Goal: Transaction & Acquisition: Book appointment/travel/reservation

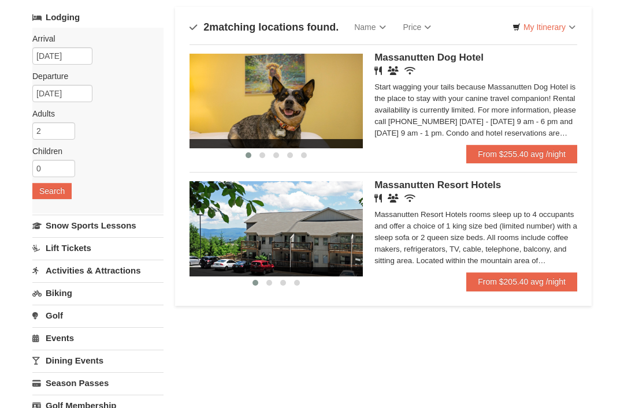
scroll to position [80, 0]
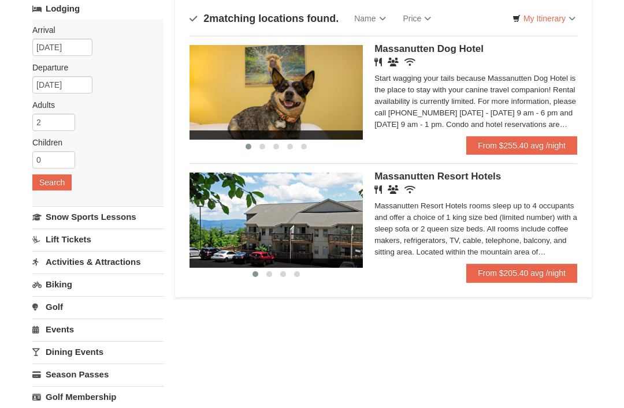
click at [286, 227] on img at bounding box center [275, 220] width 173 height 95
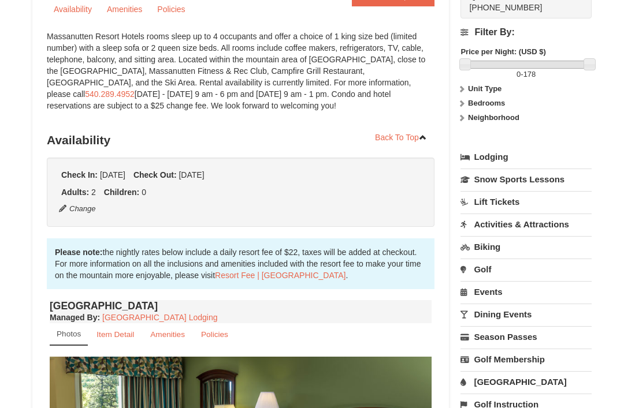
scroll to position [130, 0]
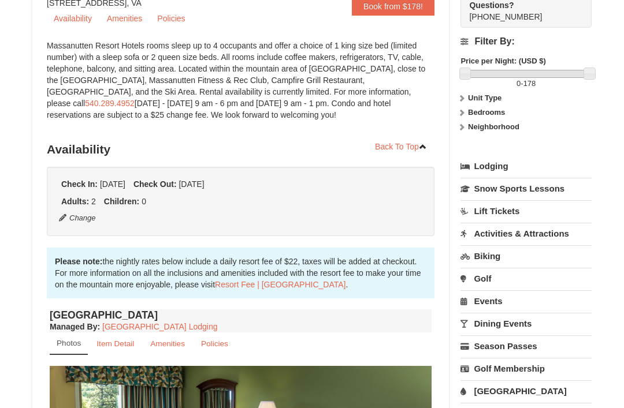
click at [67, 215] on button "Change" at bounding box center [77, 218] width 38 height 13
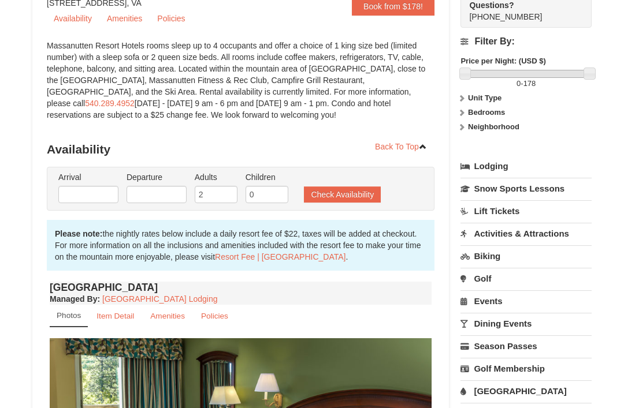
type input "[DATE]"
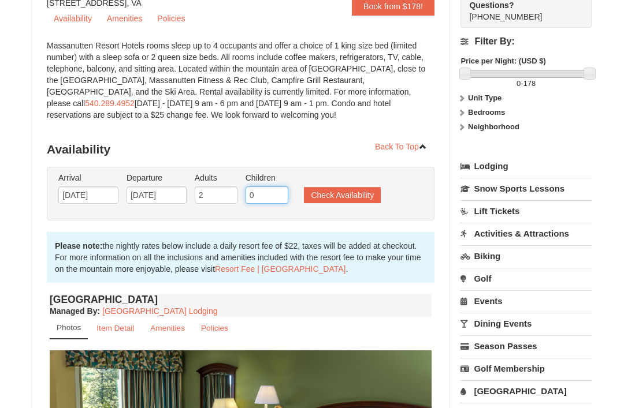
click at [267, 193] on input "0" at bounding box center [266, 194] width 43 height 17
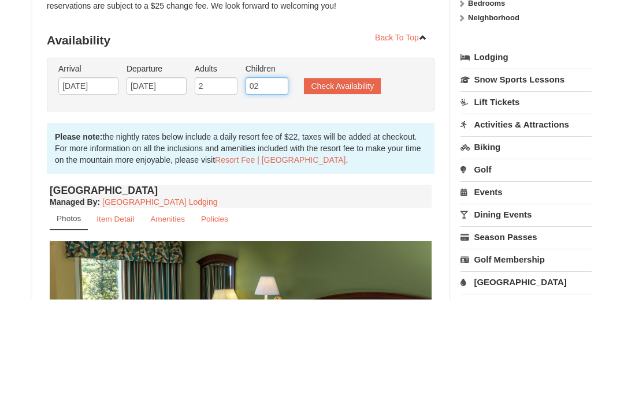
type input "0"
type input "2"
click at [352, 172] on ul "Arrival Please format dates MM/DD/YYYY Please format dates MM/DD/YYYY [DATE] De…" at bounding box center [234, 191] width 358 height 38
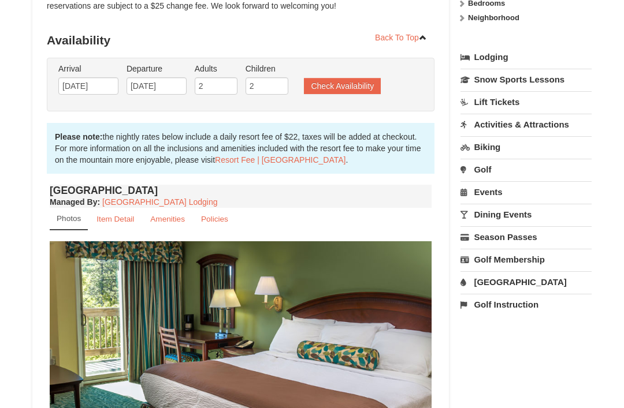
click at [352, 68] on ul "Arrival Please format dates MM/DD/YYYY Please format dates MM/DD/YYYY 12/23/202…" at bounding box center [234, 82] width 358 height 38
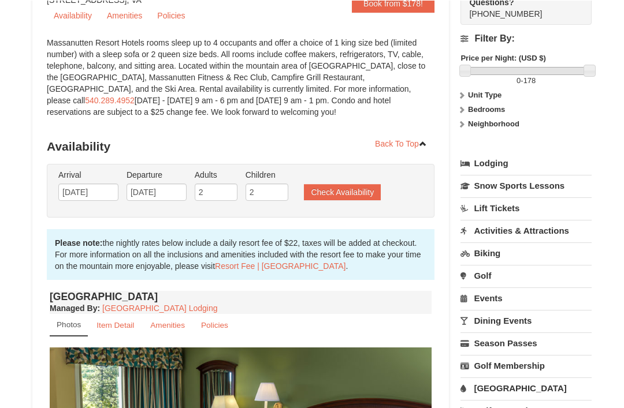
click at [338, 194] on button "Check Availability" at bounding box center [342, 192] width 77 height 16
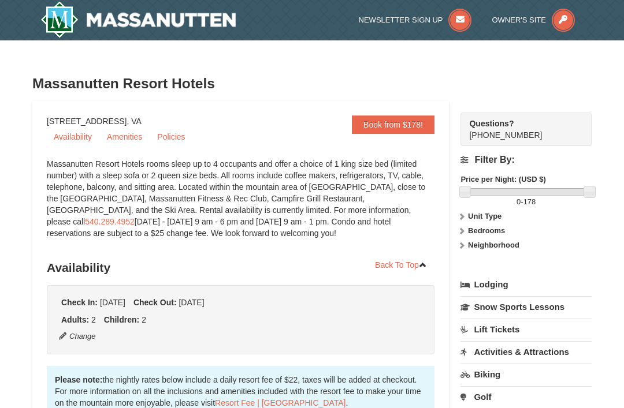
click at [65, 15] on img at bounding box center [137, 19] width 195 height 37
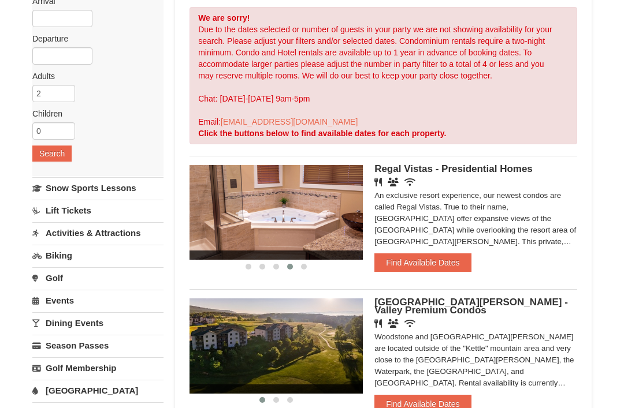
click at [426, 262] on button "Find Available Dates" at bounding box center [422, 263] width 96 height 18
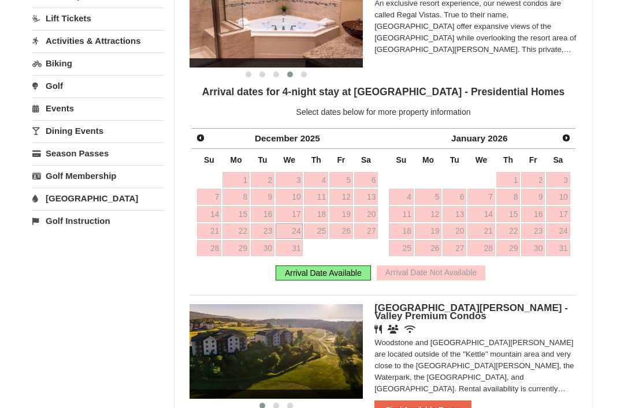
scroll to position [300, 0]
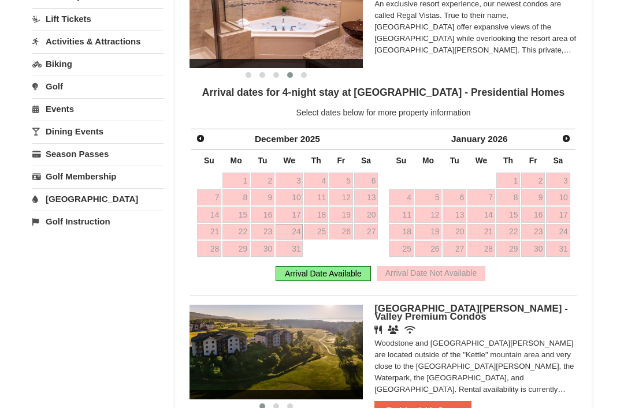
click at [210, 132] on div "Prev December 2025" at bounding box center [287, 139] width 192 height 21
click at [204, 137] on span "Prev" at bounding box center [200, 138] width 9 height 9
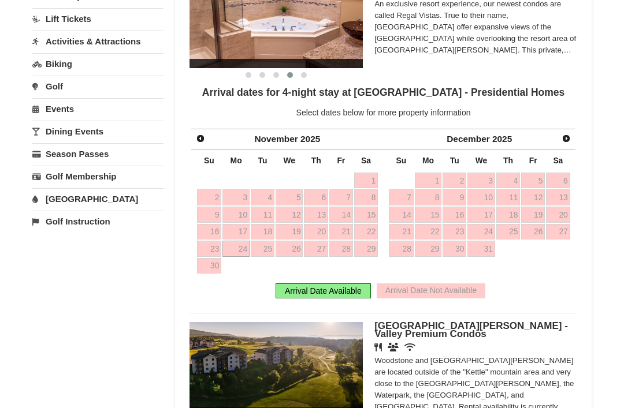
click at [206, 140] on link "Prev" at bounding box center [200, 138] width 16 height 16
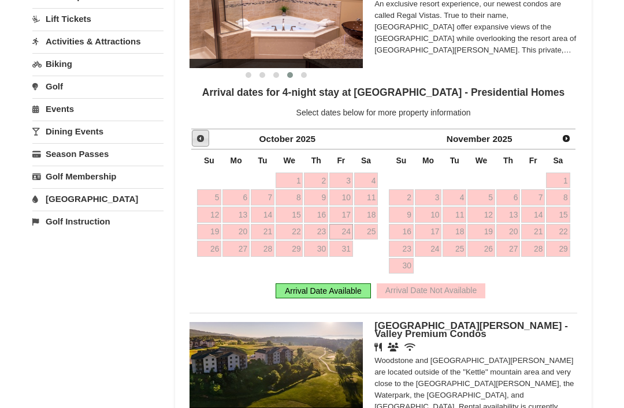
click at [207, 143] on link "Prev" at bounding box center [200, 138] width 17 height 17
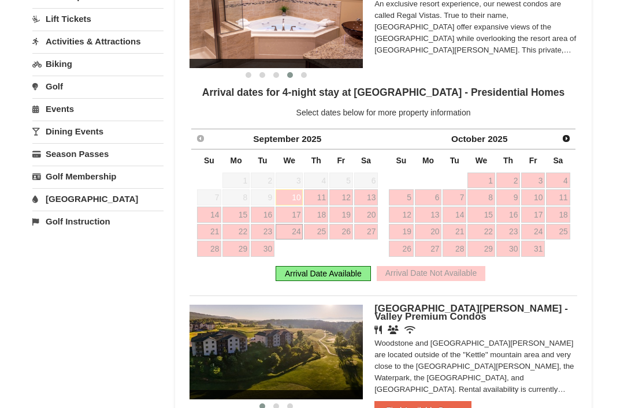
click at [573, 141] on link "Next" at bounding box center [566, 138] width 16 height 16
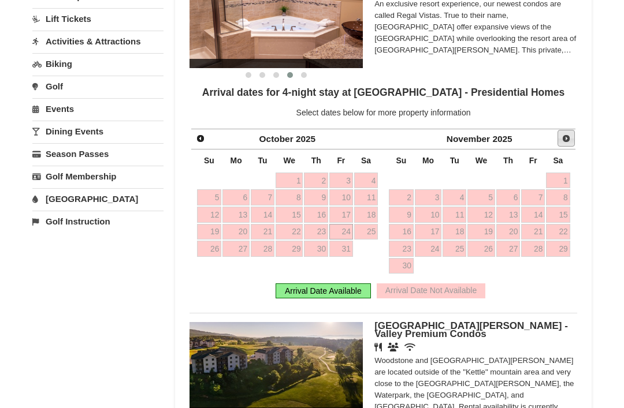
click at [563, 134] on span "Next" at bounding box center [565, 138] width 9 height 9
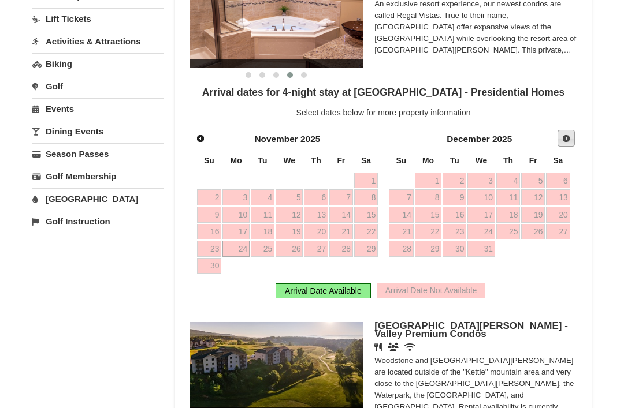
click at [569, 139] on span "Next" at bounding box center [565, 138] width 9 height 9
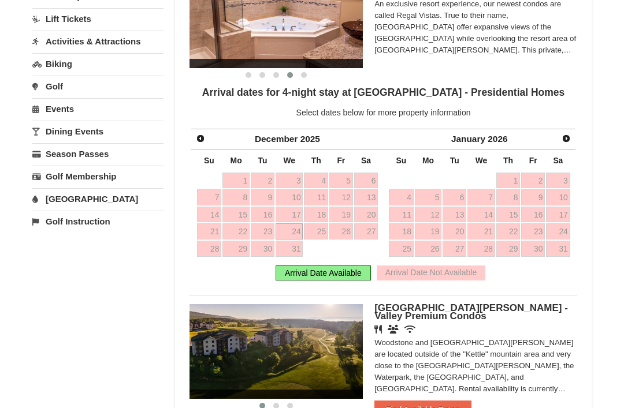
click at [569, 138] on span "Next" at bounding box center [565, 138] width 9 height 9
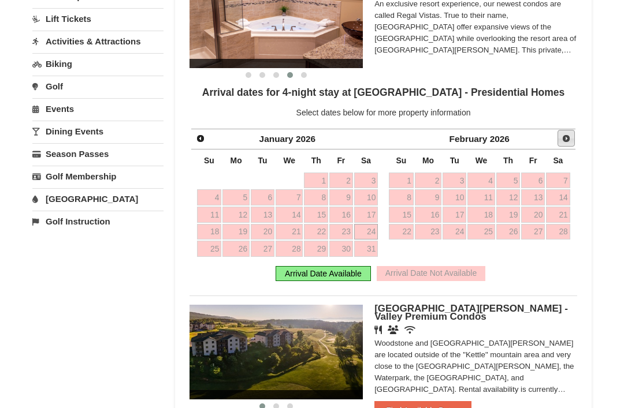
click at [572, 143] on link "Next" at bounding box center [565, 138] width 17 height 17
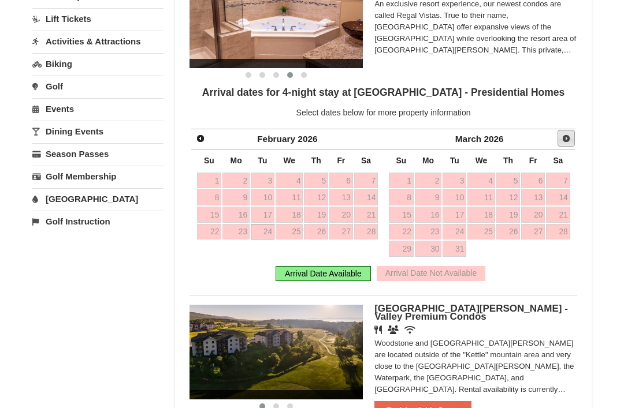
click at [563, 136] on span "Next" at bounding box center [565, 138] width 9 height 9
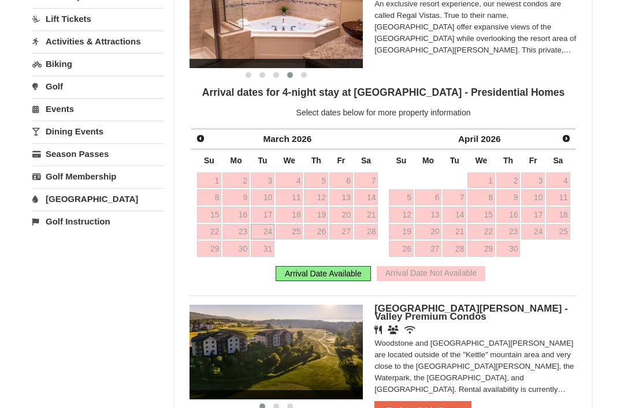
click at [568, 137] on span "Next" at bounding box center [565, 138] width 9 height 9
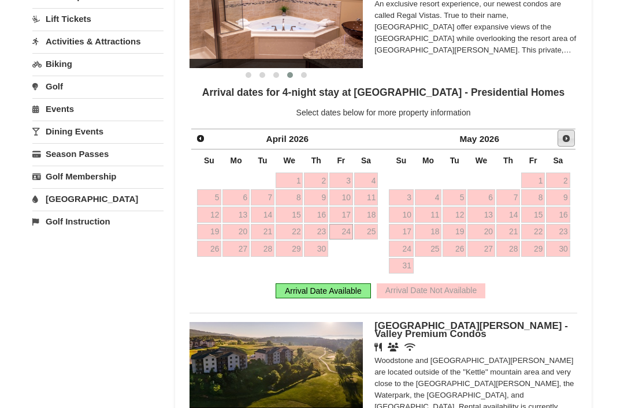
click at [566, 137] on span "Next" at bounding box center [565, 138] width 9 height 9
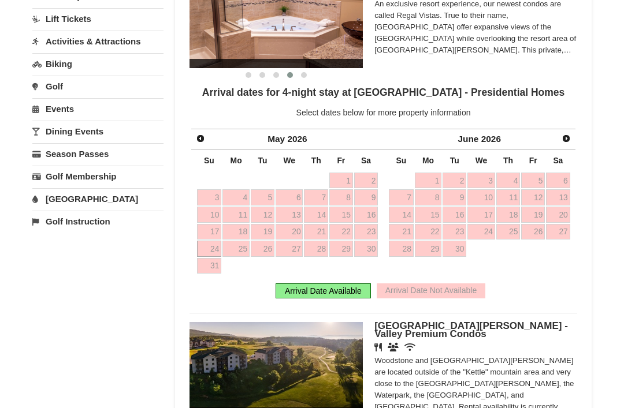
click at [552, 130] on div "Next June 2026" at bounding box center [479, 139] width 192 height 21
click at [571, 139] on link "Next" at bounding box center [565, 138] width 17 height 17
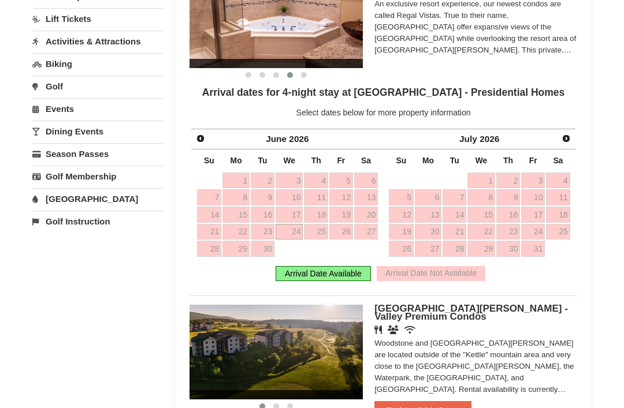
click at [563, 139] on span "Next" at bounding box center [565, 138] width 9 height 9
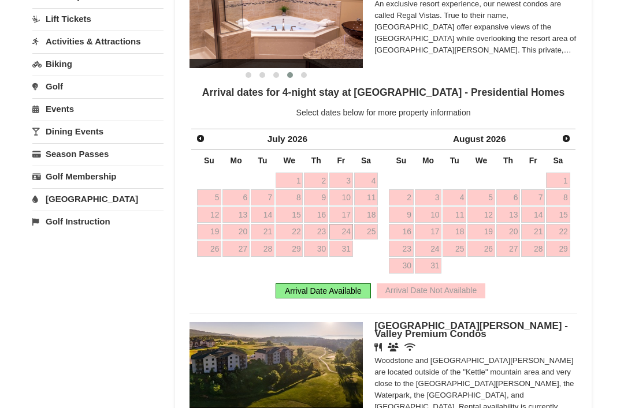
click at [568, 143] on link "Next" at bounding box center [566, 138] width 16 height 16
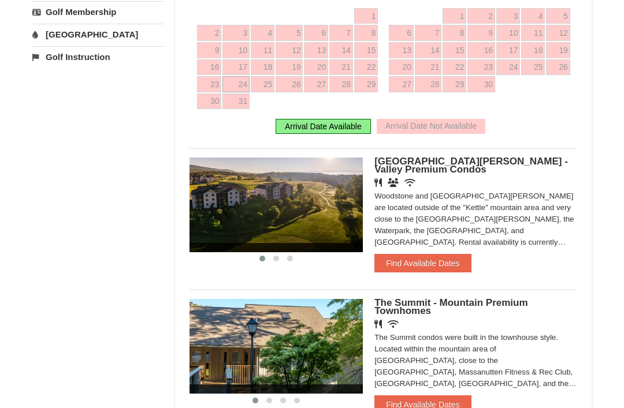
scroll to position [469, 0]
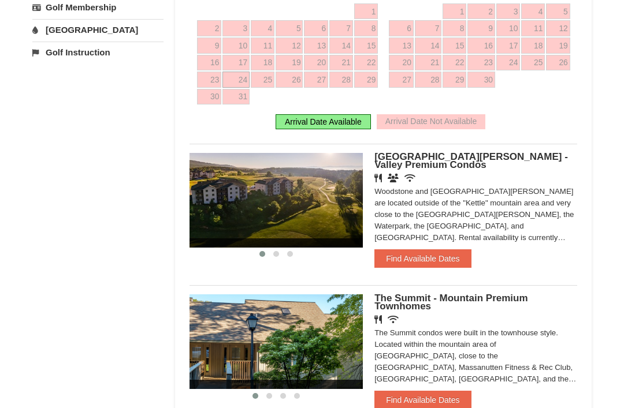
click at [385, 257] on button "Find Available Dates" at bounding box center [422, 258] width 96 height 18
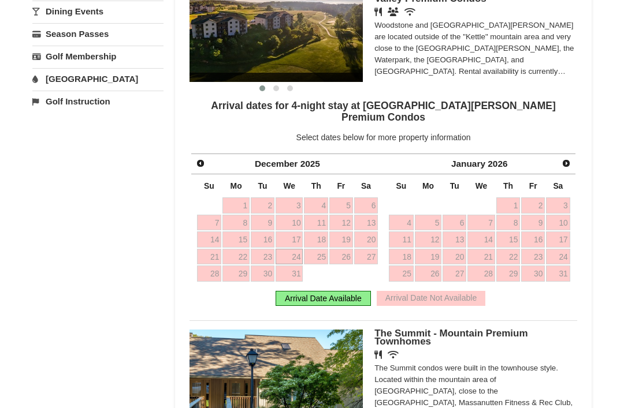
scroll to position [420, 0]
click at [564, 159] on span "Next" at bounding box center [565, 163] width 9 height 9
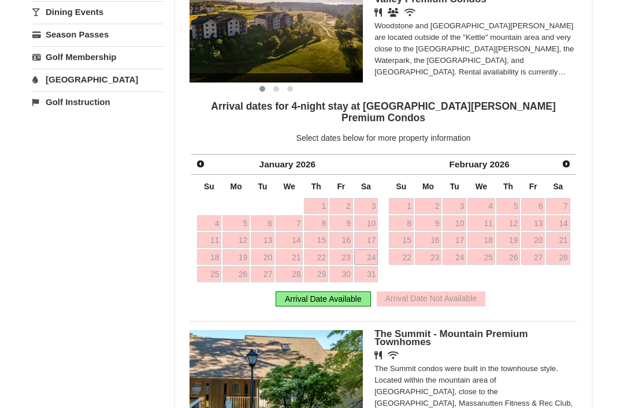
click at [565, 159] on span "Next" at bounding box center [565, 163] width 9 height 9
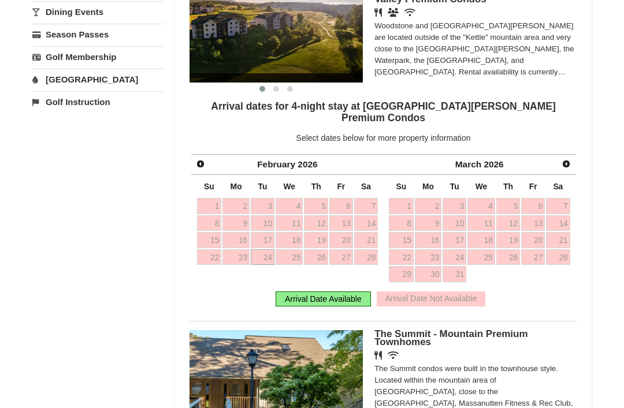
click at [563, 159] on span "Next" at bounding box center [565, 163] width 9 height 9
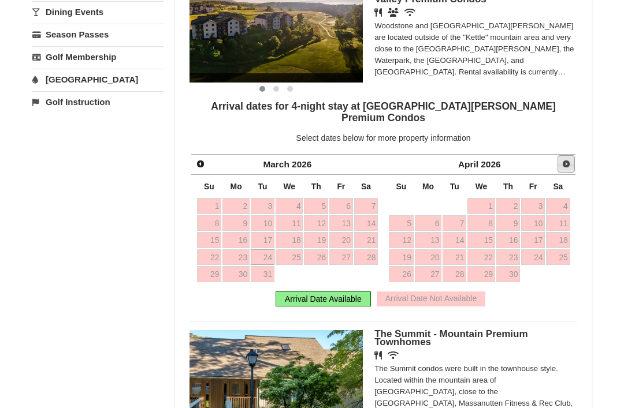
click at [564, 159] on span "Next" at bounding box center [565, 163] width 9 height 9
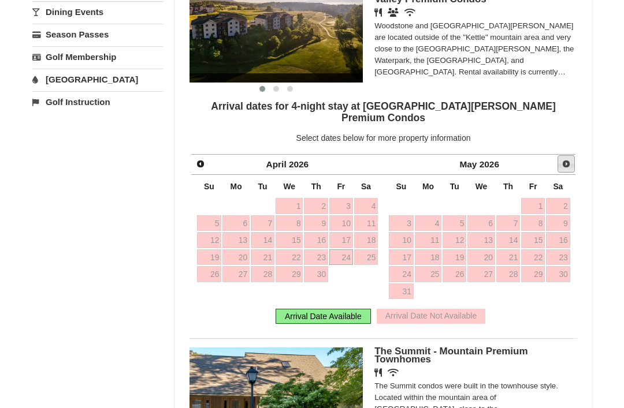
click at [564, 159] on span "Next" at bounding box center [565, 163] width 9 height 9
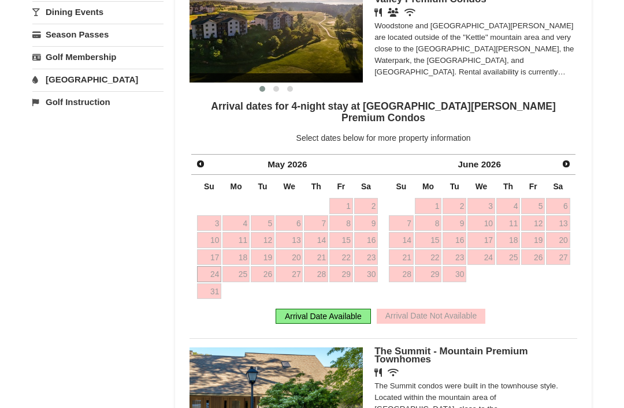
click at [565, 159] on span "Next" at bounding box center [565, 163] width 9 height 9
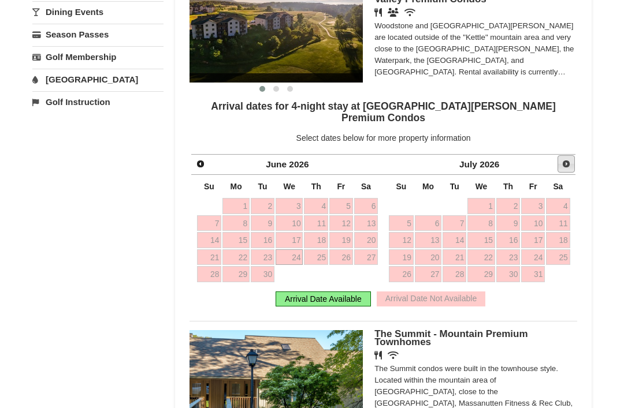
click at [568, 159] on span "Next" at bounding box center [565, 163] width 9 height 9
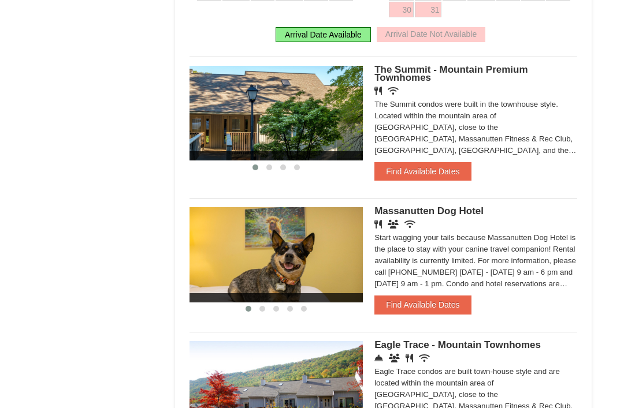
scroll to position [713, 0]
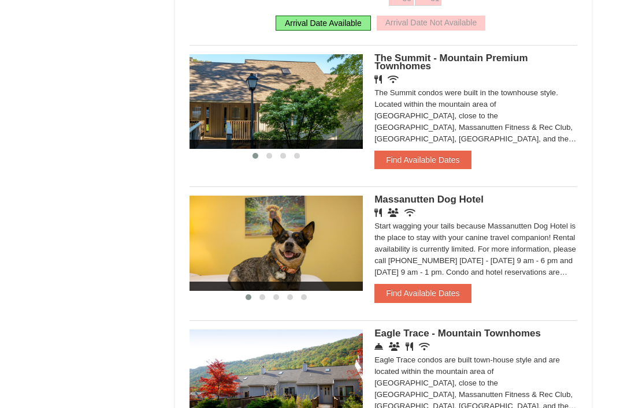
click at [421, 151] on button "Find Available Dates" at bounding box center [422, 160] width 96 height 18
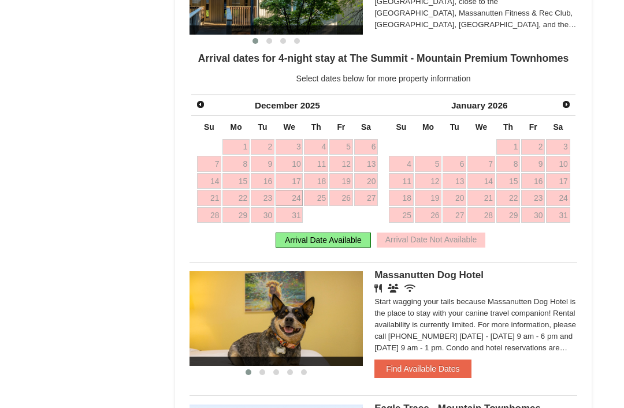
scroll to position [609, 0]
click at [560, 111] on link "Next" at bounding box center [566, 104] width 16 height 16
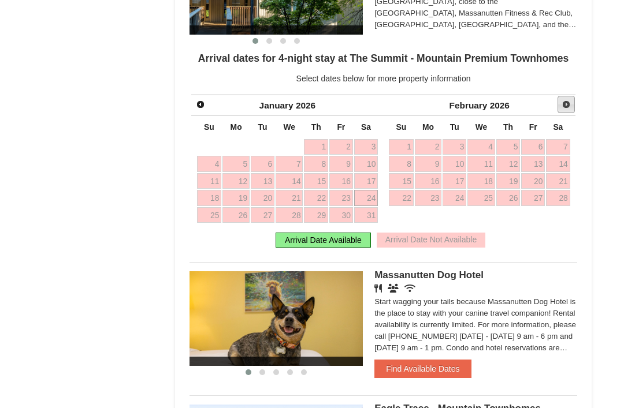
click at [562, 107] on span "Next" at bounding box center [565, 104] width 9 height 9
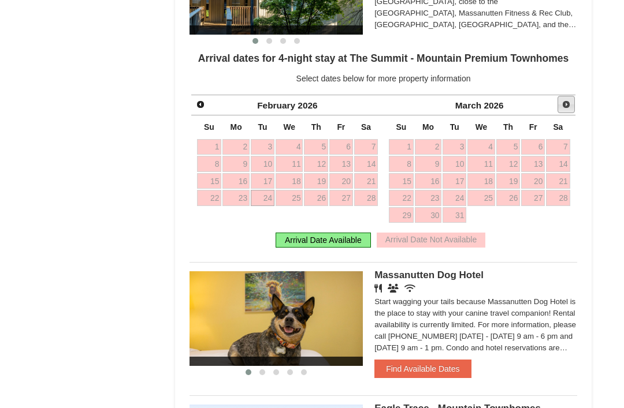
click at [564, 107] on span "Next" at bounding box center [565, 104] width 9 height 9
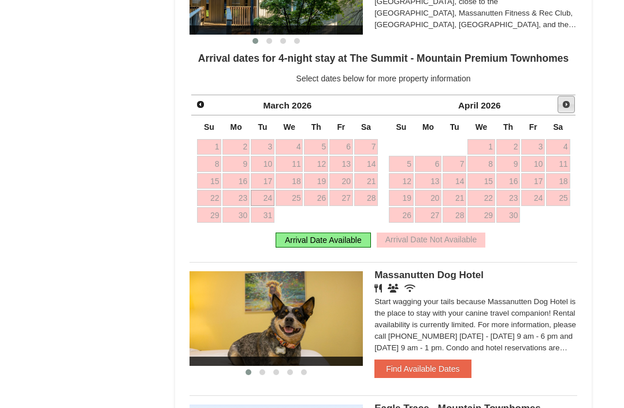
click at [568, 107] on span "Next" at bounding box center [565, 104] width 9 height 9
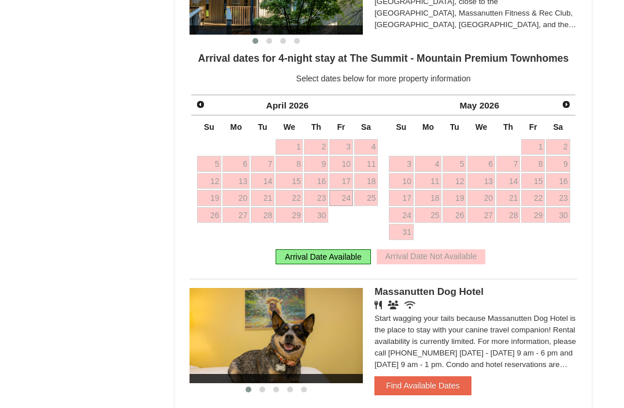
click at [566, 106] on span "Next" at bounding box center [565, 104] width 9 height 9
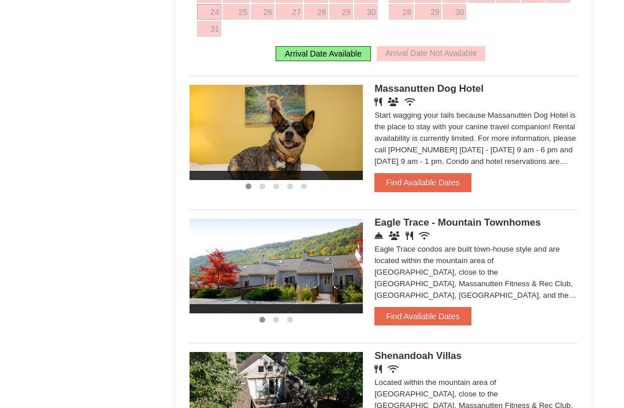
scroll to position [835, 0]
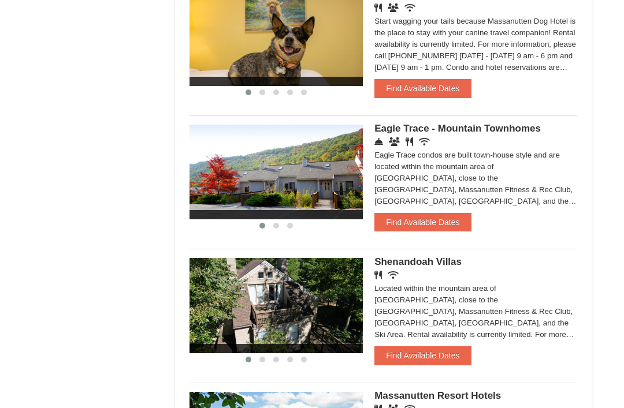
click at [413, 232] on button "Find Available Dates" at bounding box center [422, 223] width 96 height 18
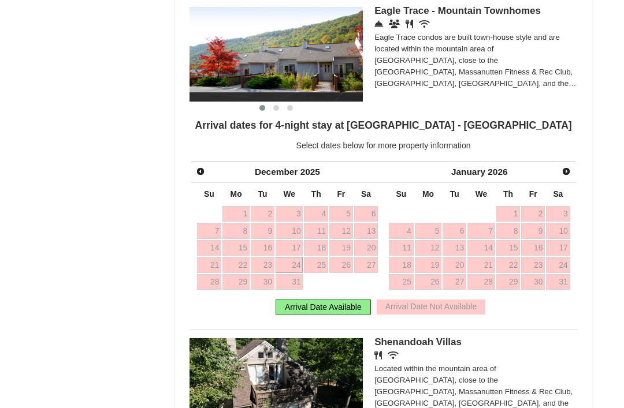
scroll to position [817, 0]
click at [563, 175] on span "Next" at bounding box center [565, 171] width 9 height 9
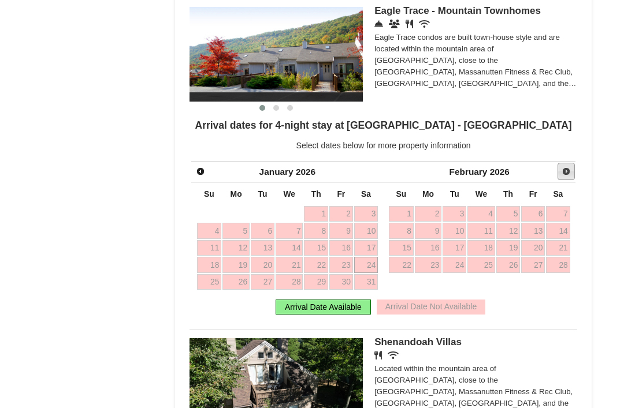
click at [563, 175] on span "Next" at bounding box center [565, 171] width 9 height 9
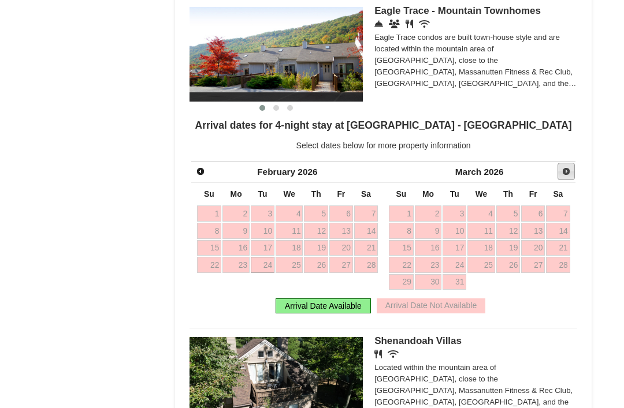
click at [558, 166] on link "Next" at bounding box center [565, 171] width 17 height 17
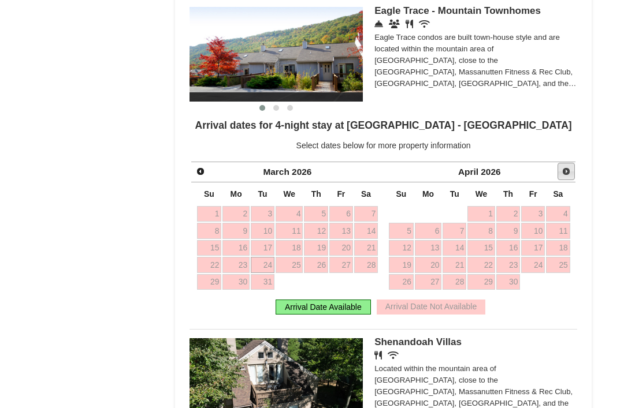
click at [570, 169] on link "Next" at bounding box center [565, 171] width 17 height 17
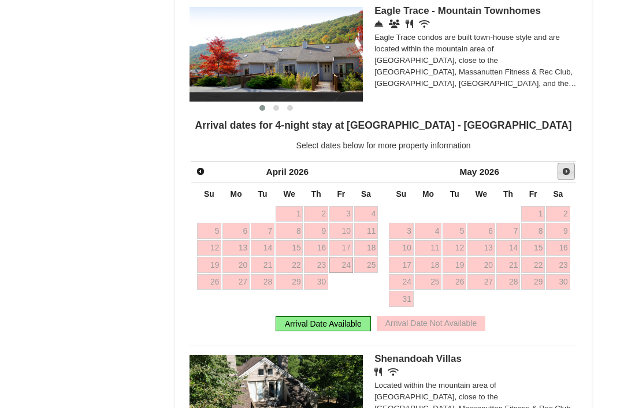
click at [562, 172] on span "Next" at bounding box center [565, 171] width 9 height 9
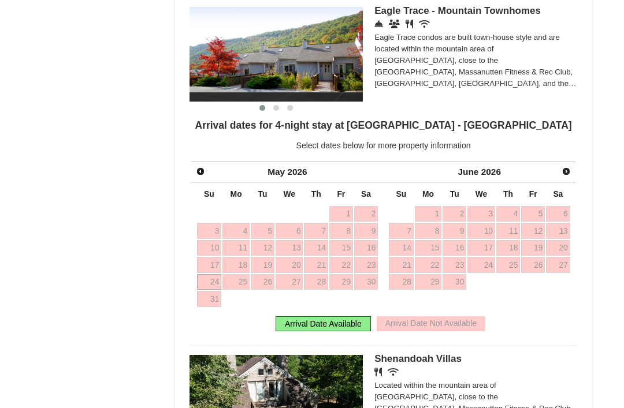
click at [567, 176] on span "Next" at bounding box center [565, 171] width 9 height 9
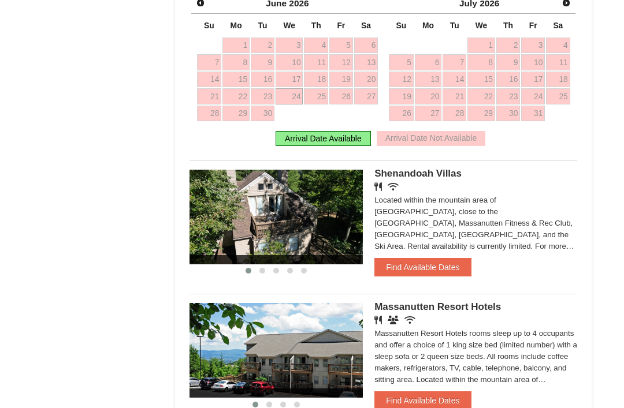
scroll to position [1046, 0]
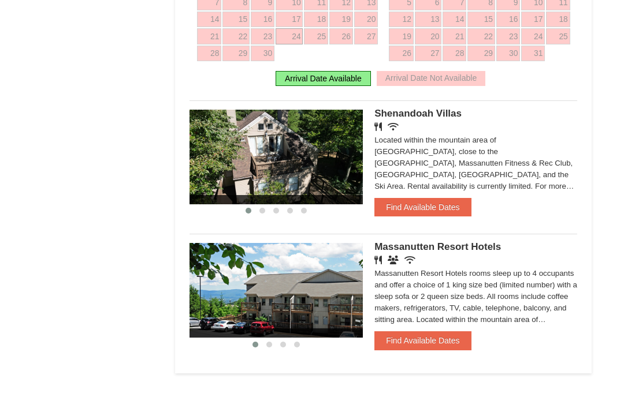
click at [423, 212] on button "Find Available Dates" at bounding box center [422, 208] width 96 height 18
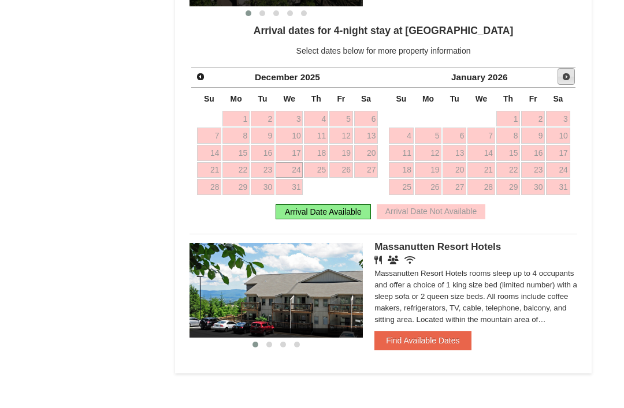
click at [571, 85] on link "Next" at bounding box center [565, 76] width 17 height 17
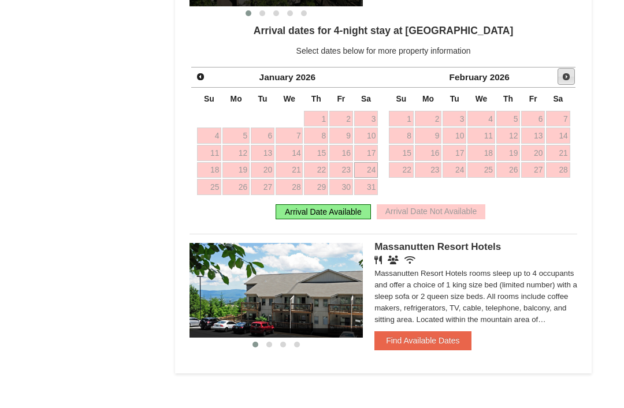
click at [563, 76] on span "Next" at bounding box center [565, 76] width 9 height 9
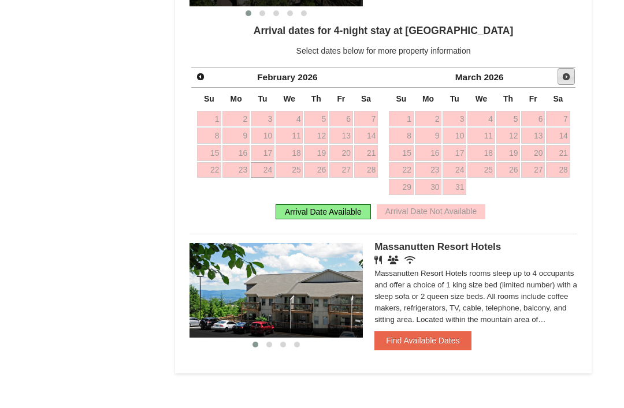
click at [568, 85] on link "Next" at bounding box center [565, 76] width 17 height 17
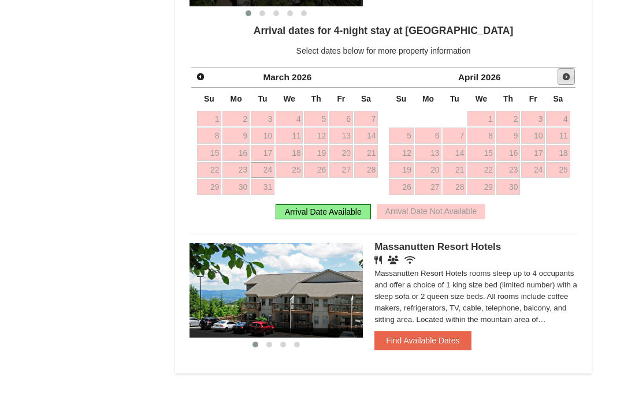
click at [563, 79] on span "Next" at bounding box center [565, 76] width 9 height 9
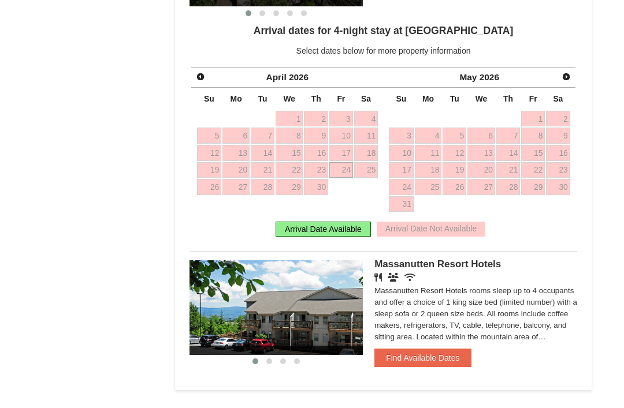
click at [570, 85] on link "Next" at bounding box center [566, 77] width 16 height 16
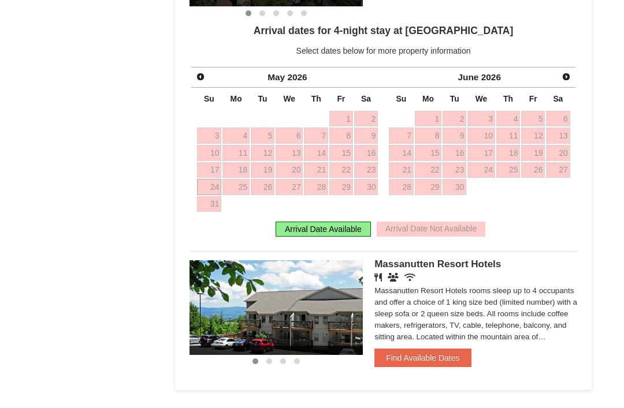
click at [404, 25] on li "Renovated Bedroom Renovated Living & Dining Room Renovated Bedroom Renovated Li…" at bounding box center [382, 72] width 387 height 340
click at [219, 3] on span at bounding box center [275, 1] width 173 height 9
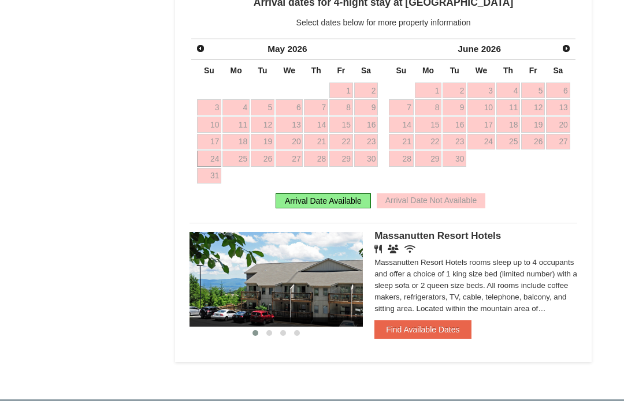
scroll to position [1076, 0]
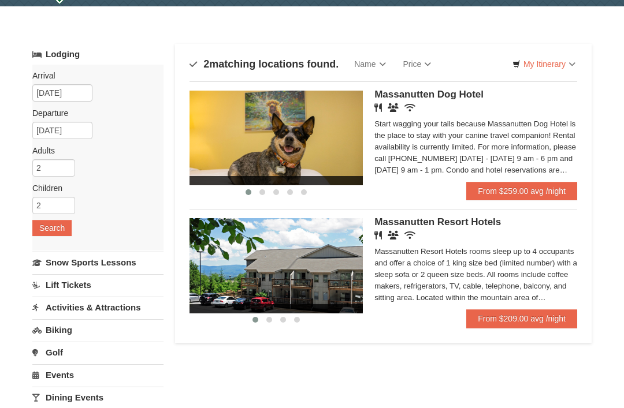
scroll to position [37, 0]
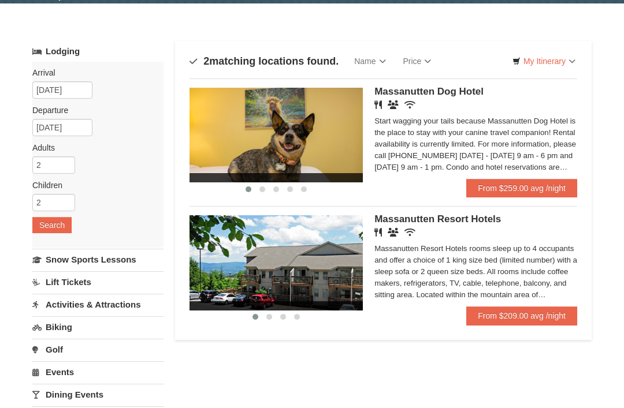
click at [502, 317] on link "From $209.00 avg /night" at bounding box center [521, 316] width 111 height 18
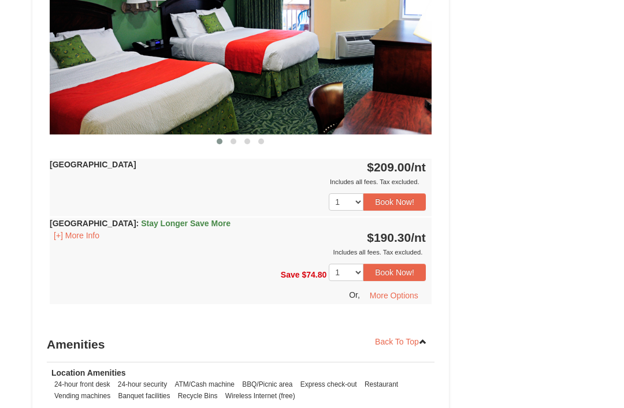
scroll to position [578, 0]
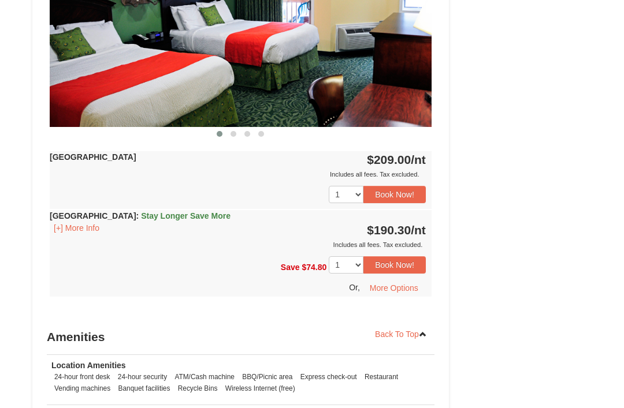
click at [123, 255] on div "Save $74.80 1 2 3 4 5 6 7 8 9 10" at bounding box center [241, 274] width 382 height 46
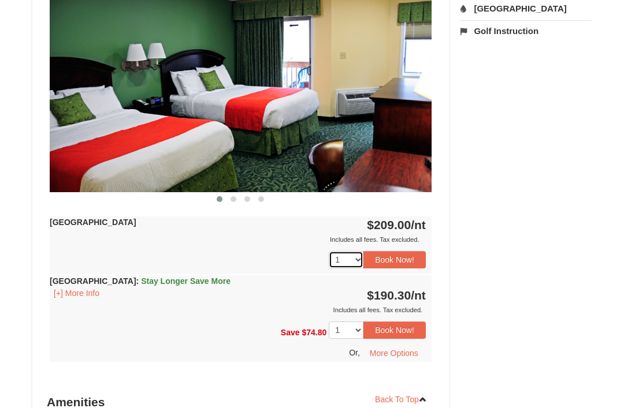
click at [331, 256] on select "1 2 3 4 5 6 7 8 9 10 11 12 13 14 15 16 17 18" at bounding box center [345, 260] width 35 height 17
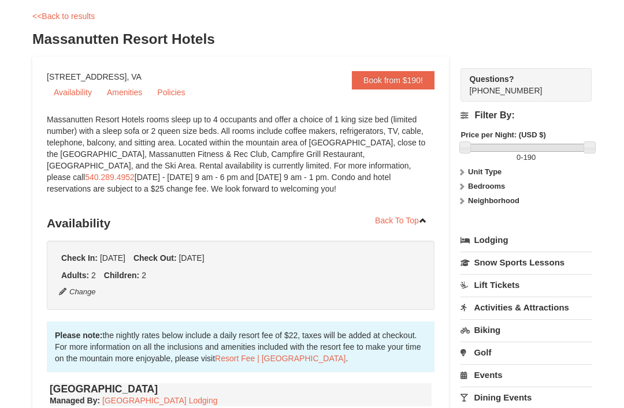
scroll to position [50, 0]
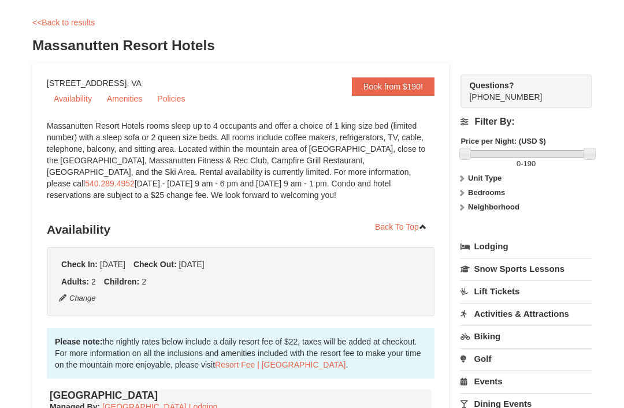
click at [382, 85] on link "Book from $190!" at bounding box center [393, 86] width 83 height 18
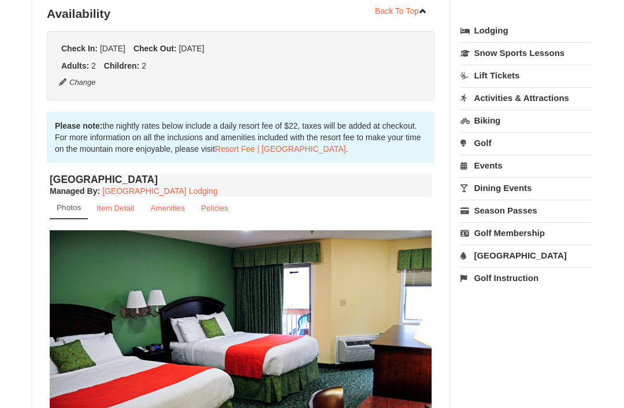
scroll to position [268, 0]
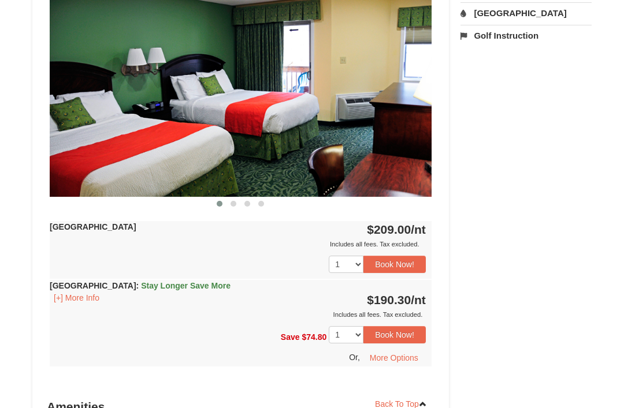
click at [393, 266] on button "Book Now!" at bounding box center [394, 264] width 62 height 17
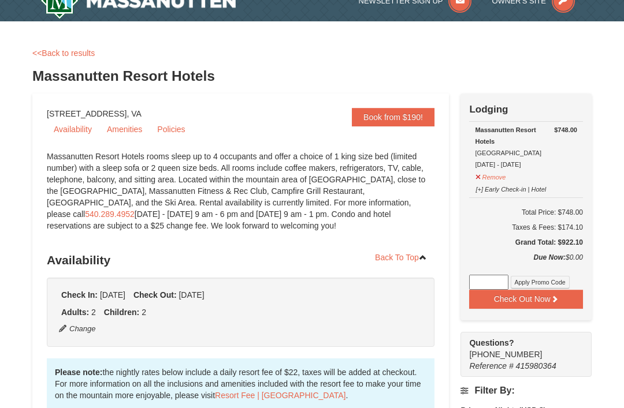
scroll to position [0, 0]
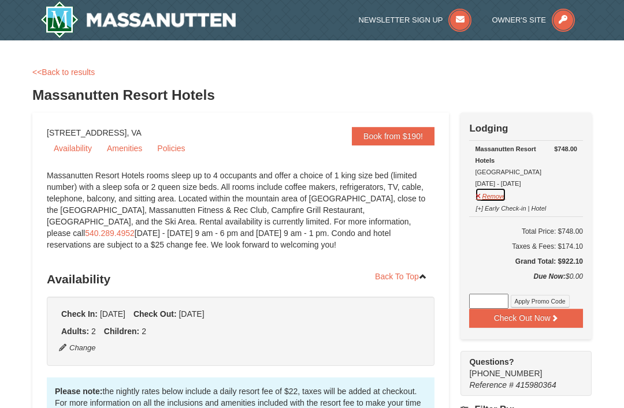
click at [488, 195] on button "Remove" at bounding box center [490, 195] width 31 height 14
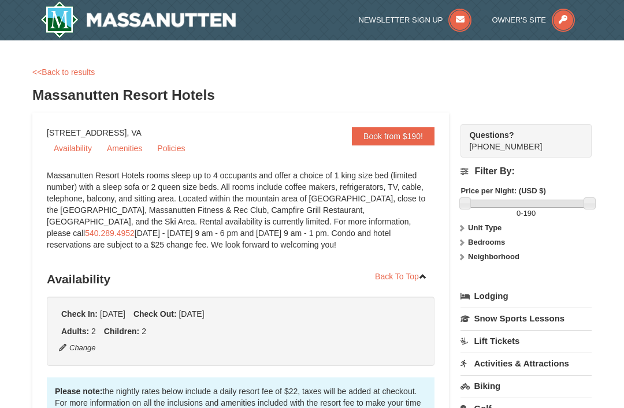
click at [30, 1] on div "Newsletter Sign Up Owner's Site" at bounding box center [312, 20] width 624 height 40
